Goal: Navigation & Orientation: Find specific page/section

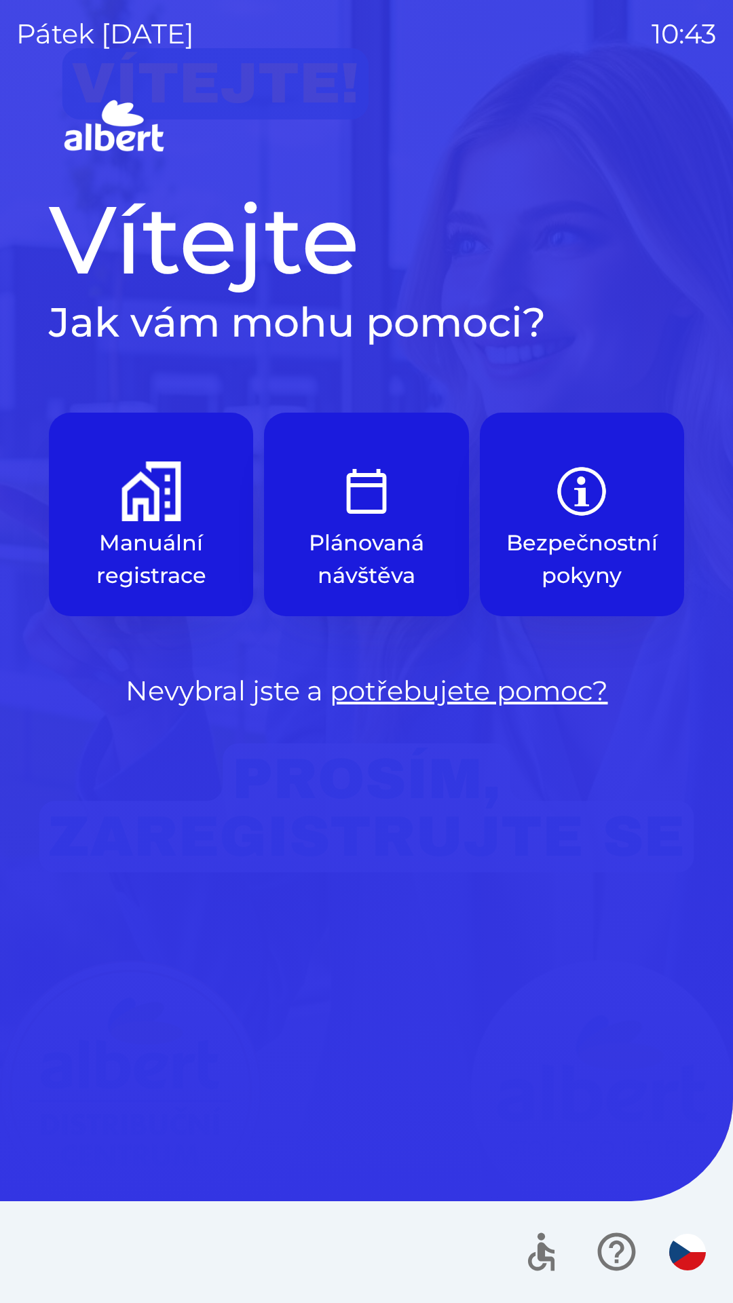
click at [166, 584] on p "Manuální registrace" at bounding box center [150, 559] width 139 height 65
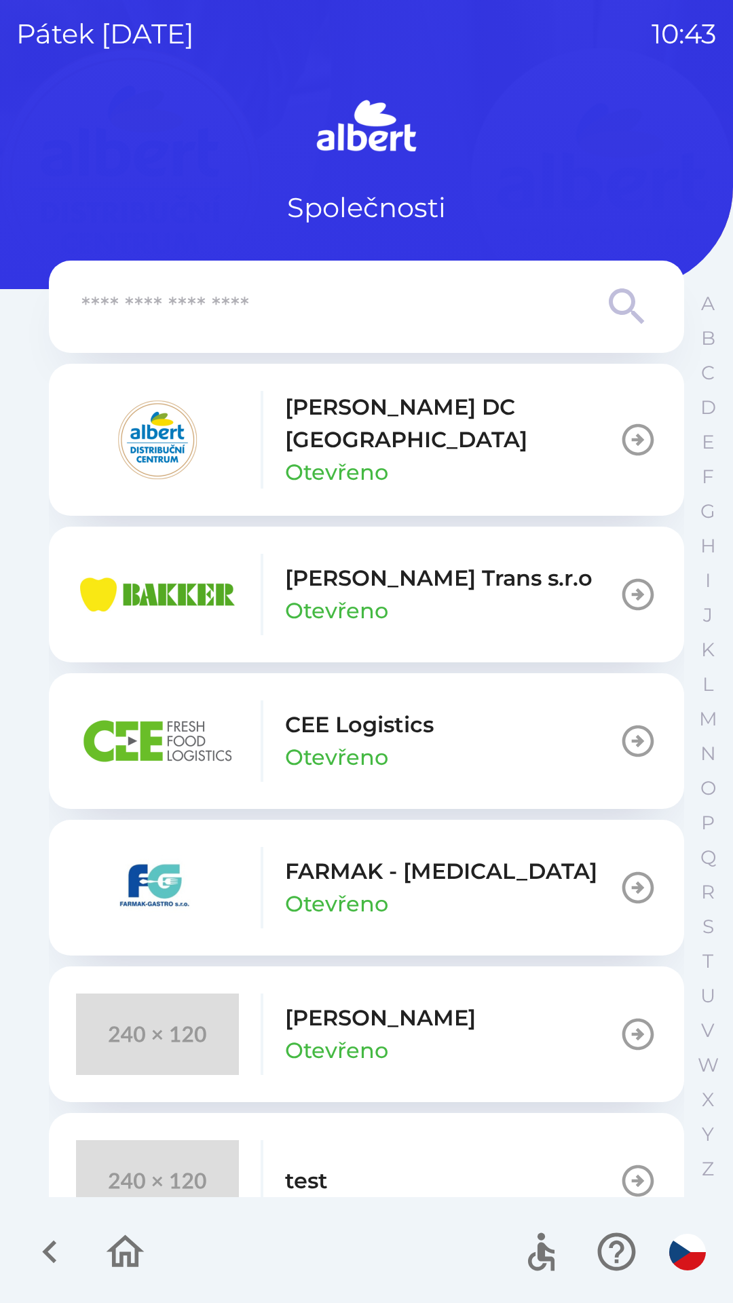
click at [37, 1259] on icon "button" at bounding box center [49, 1251] width 45 height 45
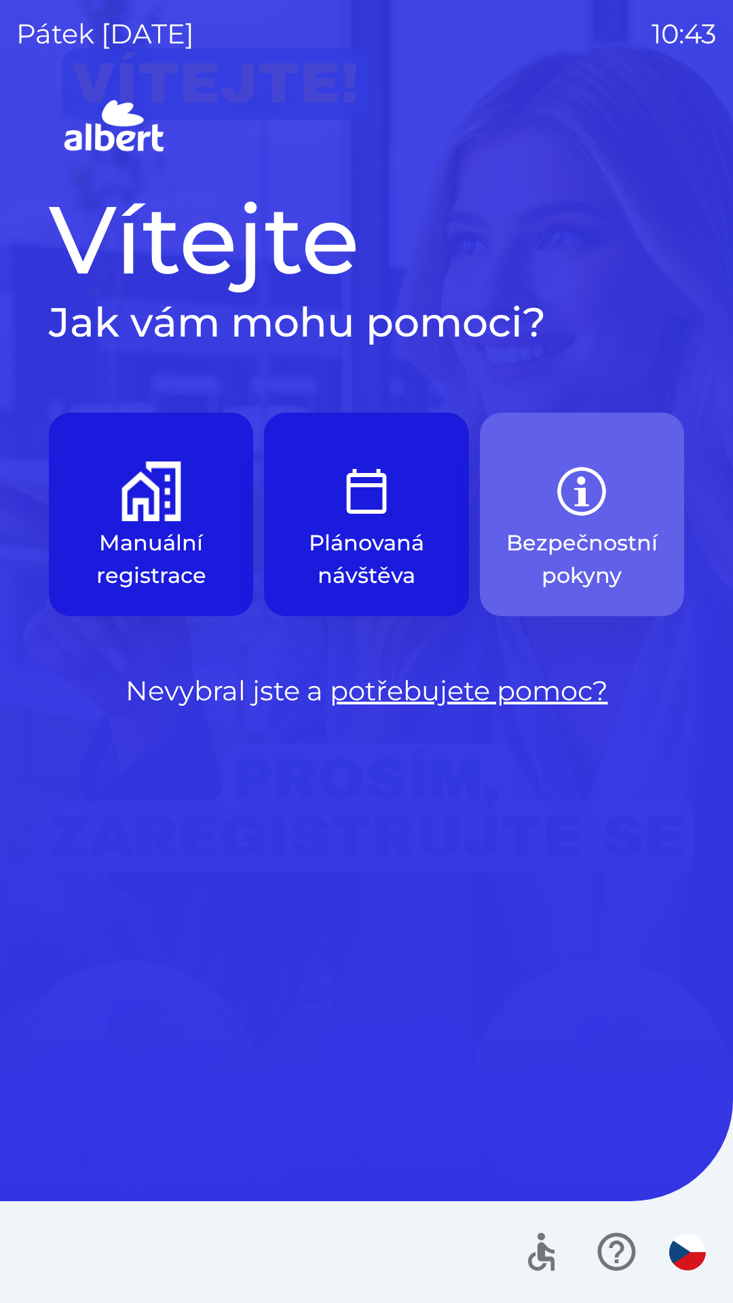
click at [581, 544] on p "Bezpečnostní pokyny" at bounding box center [581, 559] width 151 height 65
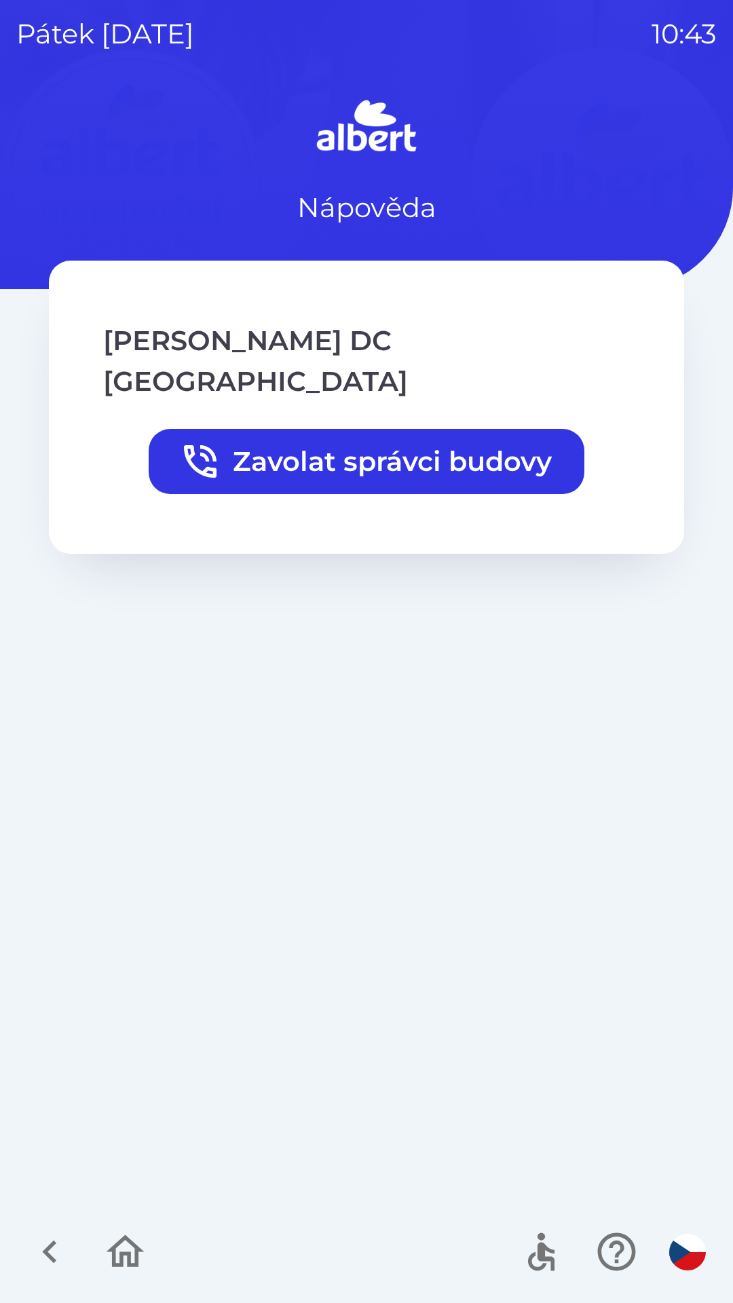
click at [71, 1264] on icon "button" at bounding box center [49, 1251] width 45 height 45
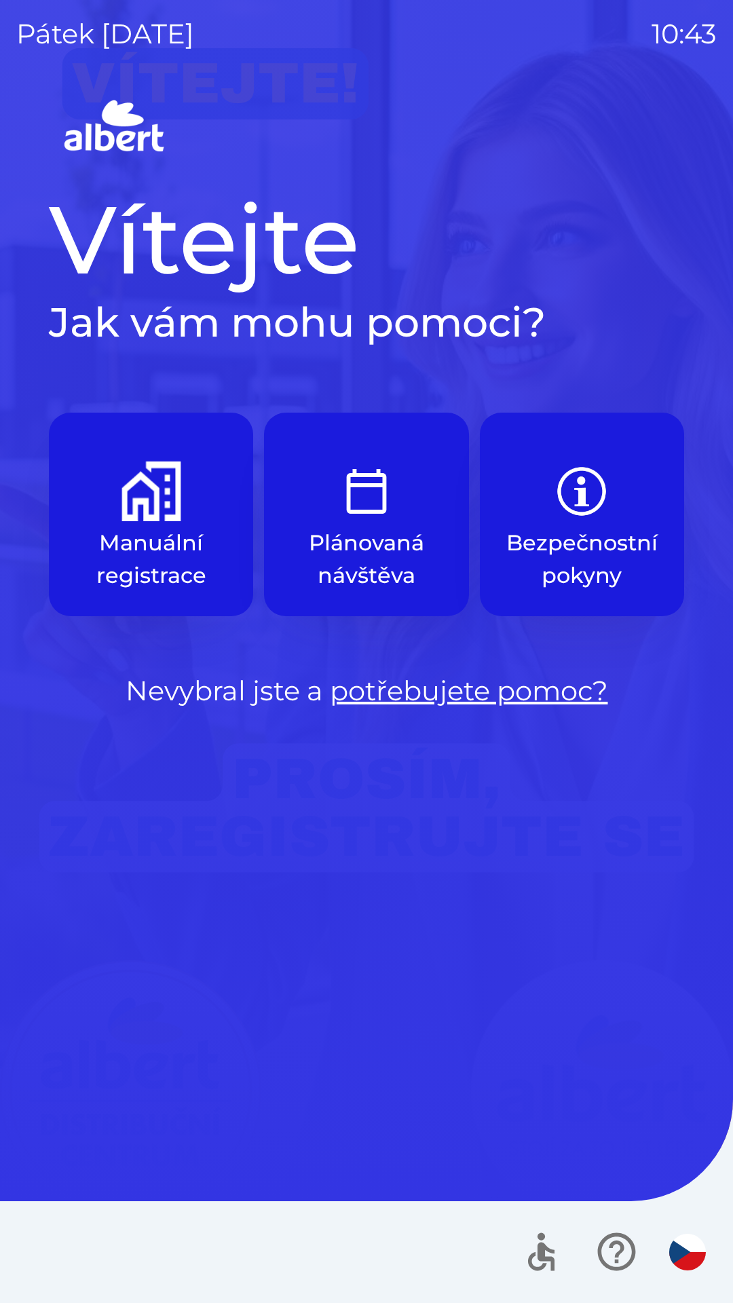
click at [609, 1257] on icon "button" at bounding box center [616, 1251] width 45 height 45
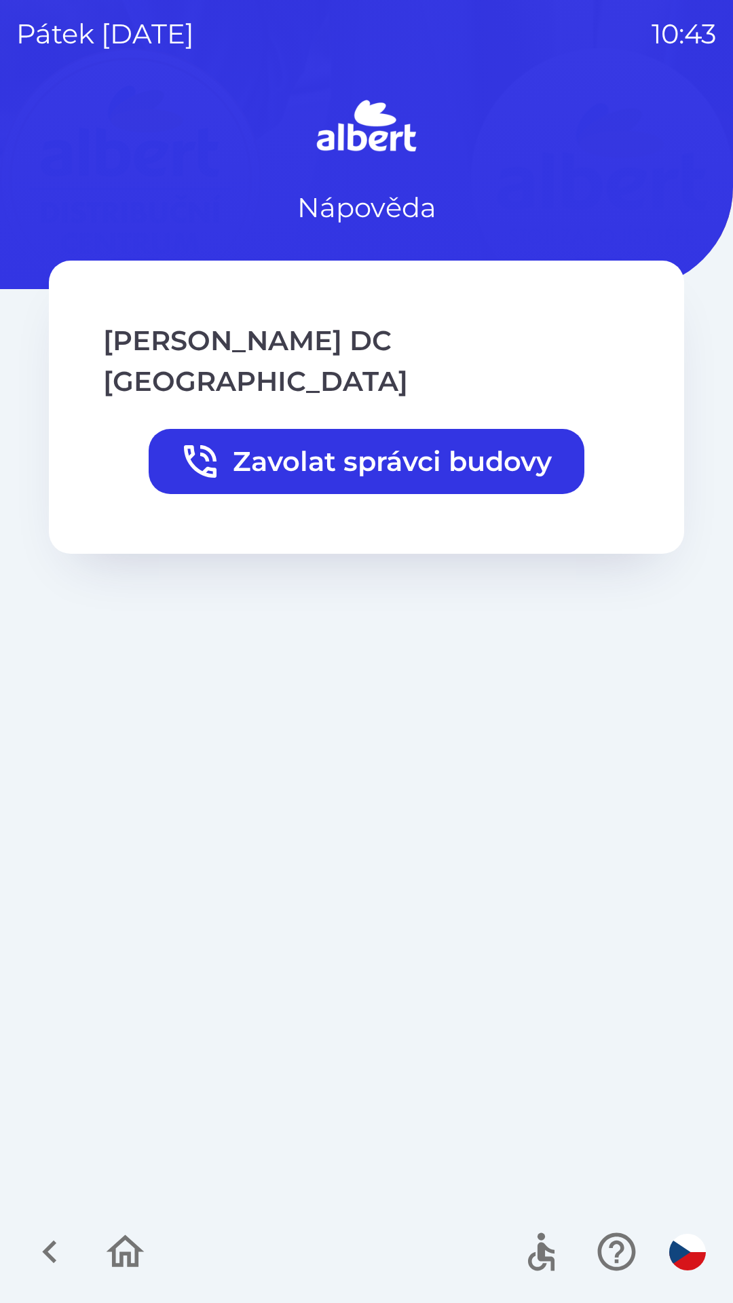
click at [29, 1258] on icon "button" at bounding box center [49, 1251] width 45 height 45
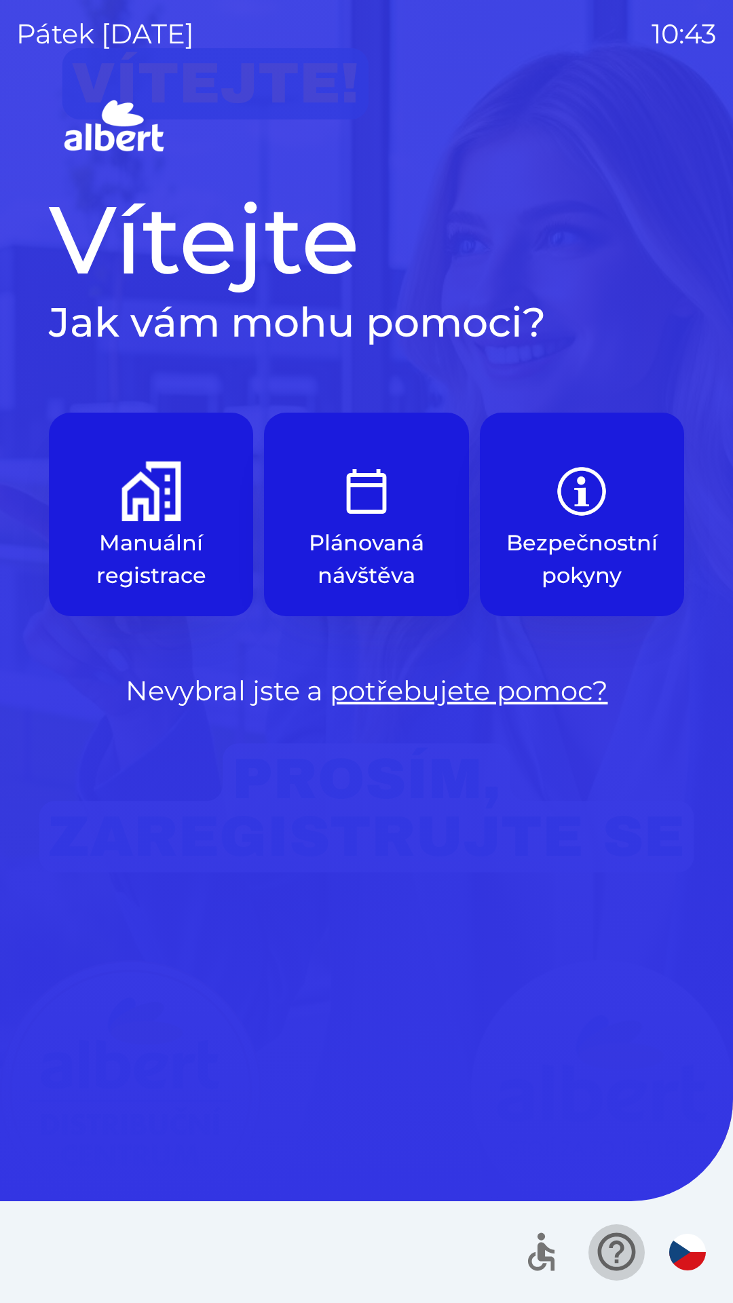
click at [609, 1245] on icon "button" at bounding box center [616, 1251] width 45 height 45
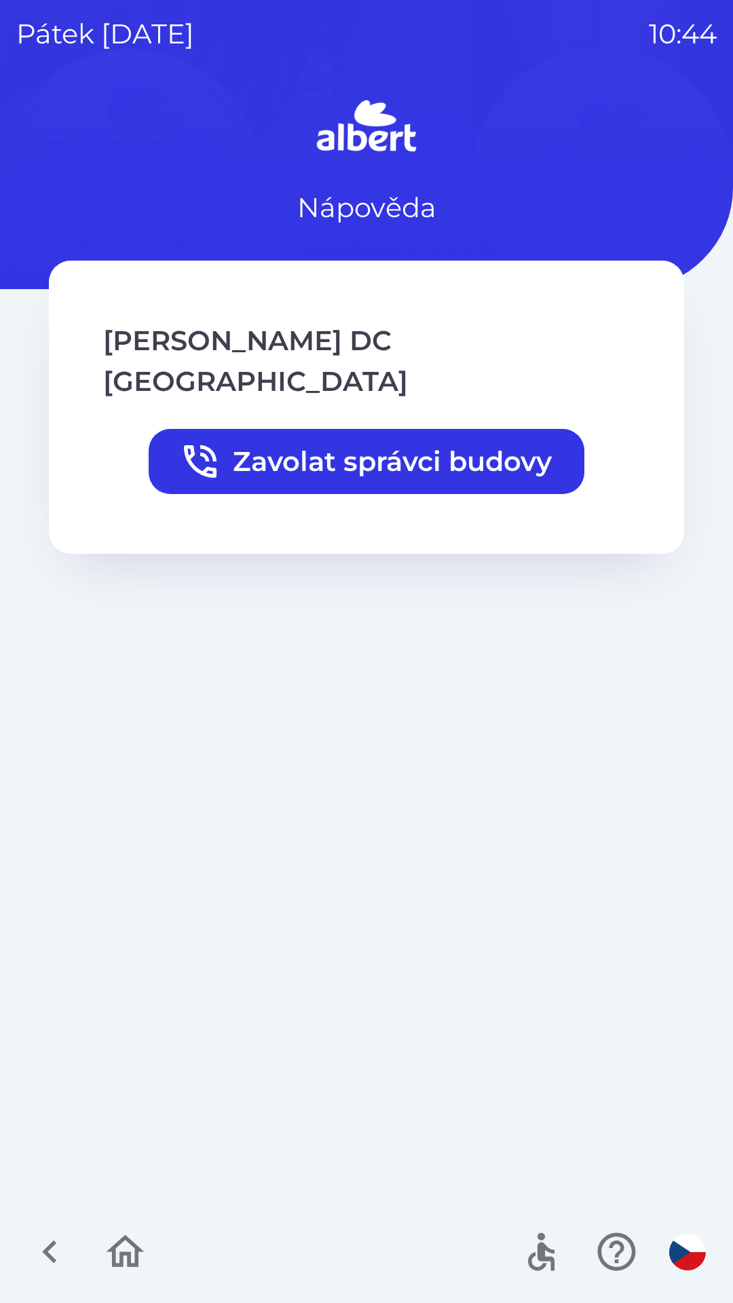
click at [55, 1262] on icon "button" at bounding box center [49, 1252] width 14 height 23
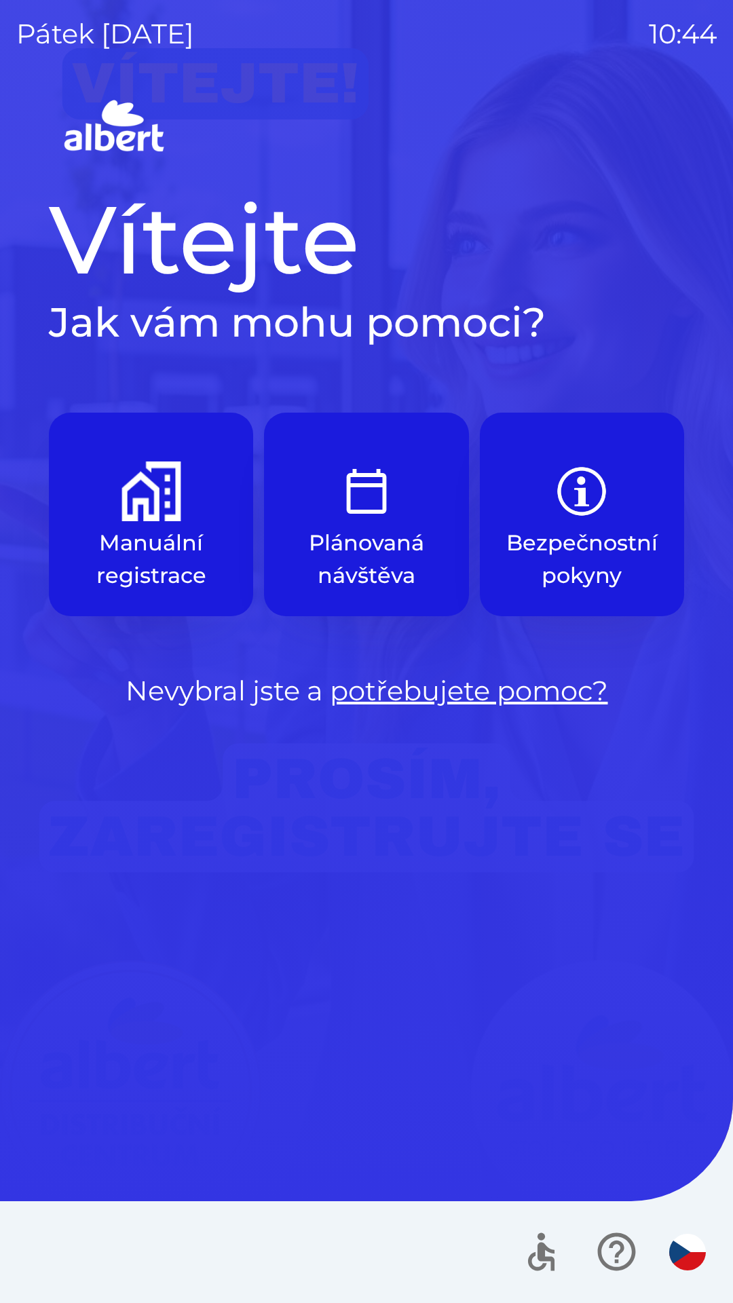
click at [395, 692] on link "potřebujete pomoc?" at bounding box center [469, 690] width 278 height 33
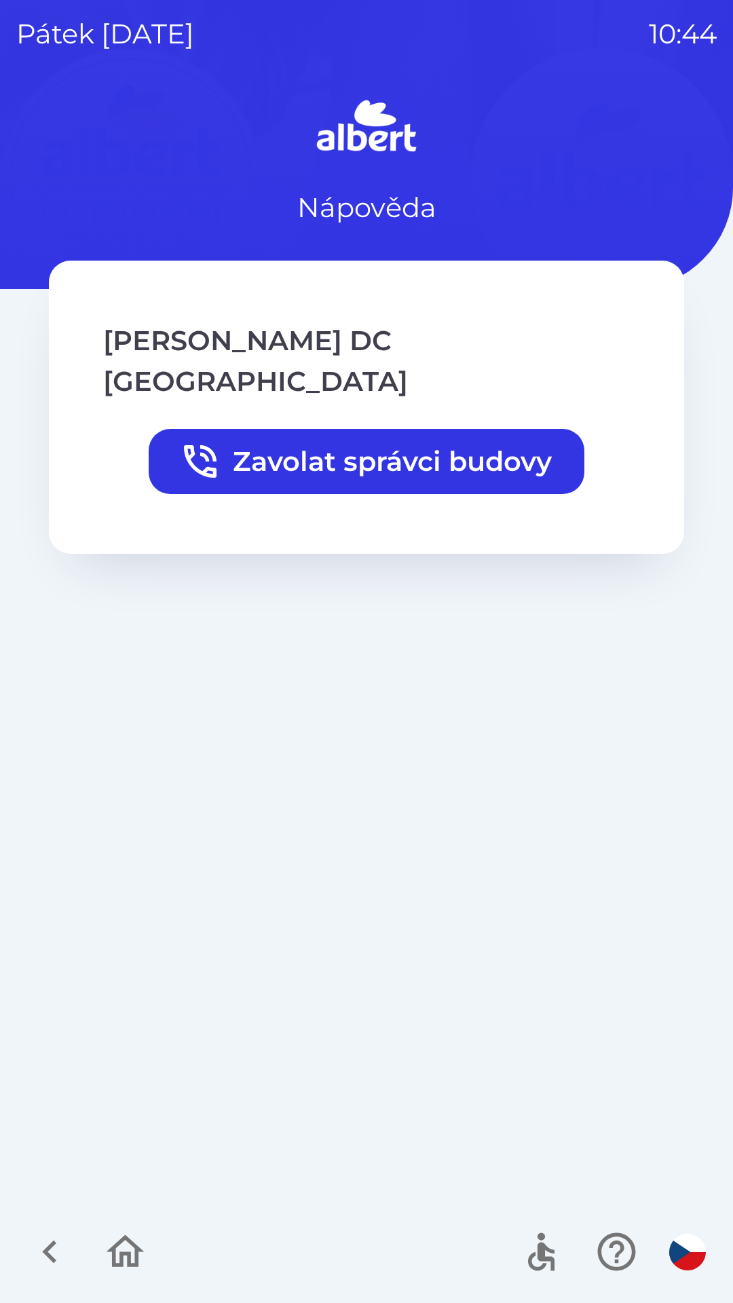
click at [39, 1237] on icon "button" at bounding box center [49, 1251] width 45 height 45
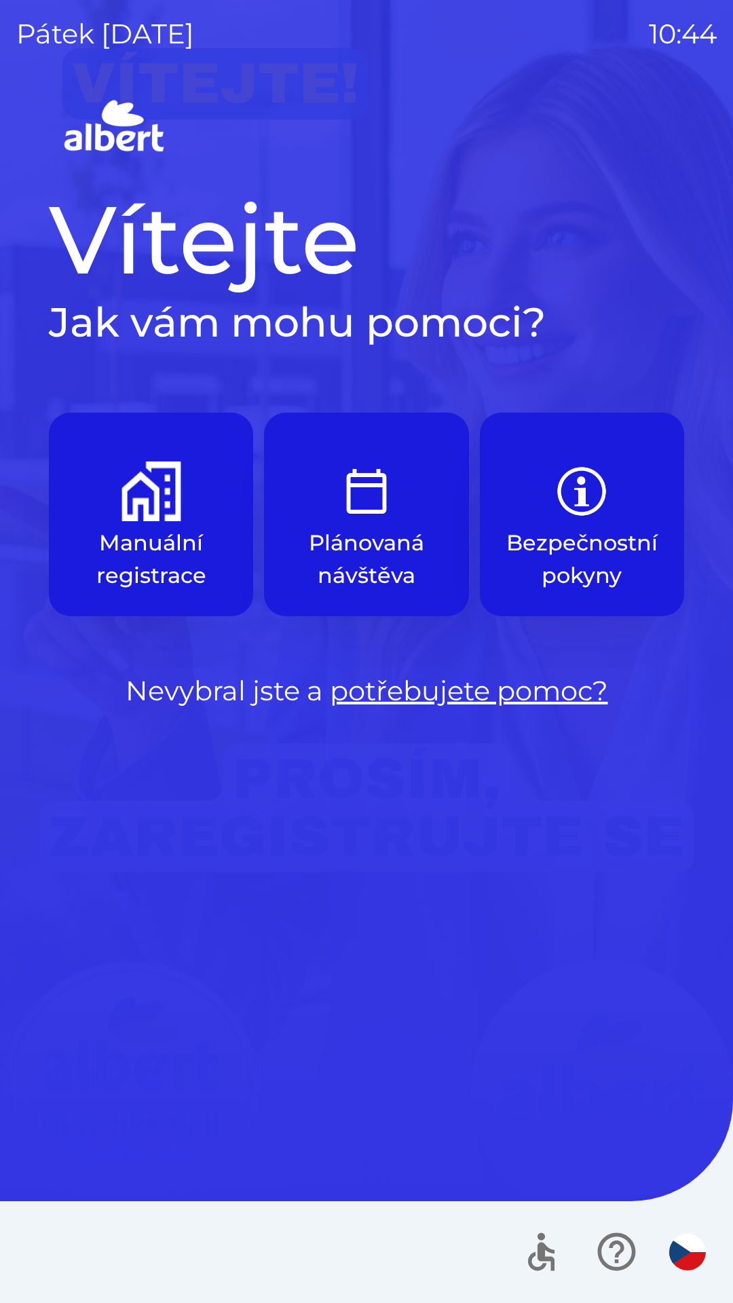
click at [541, 529] on p "Bezpečnostní pokyny" at bounding box center [581, 559] width 151 height 65
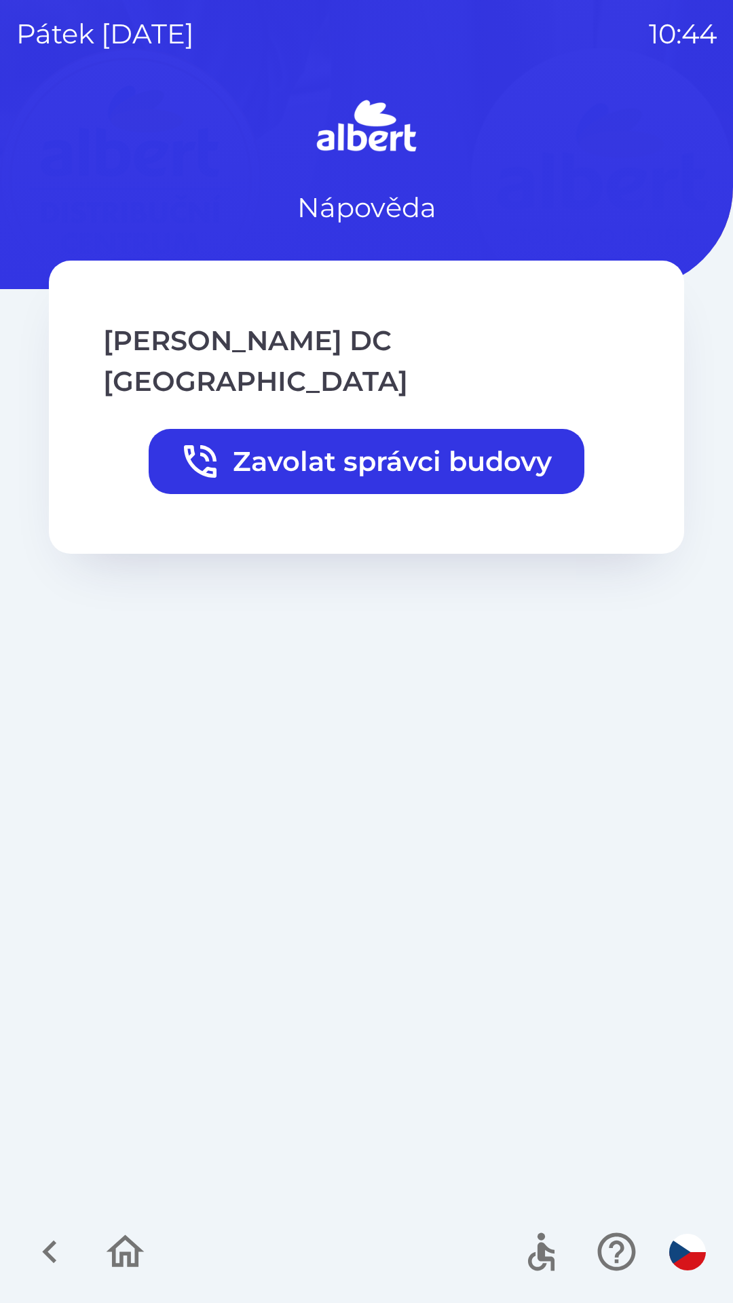
click at [52, 1257] on icon "button" at bounding box center [49, 1252] width 14 height 23
